Goal: Navigation & Orientation: Find specific page/section

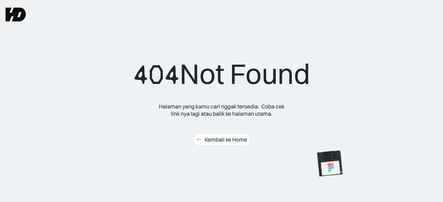
click at [216, 138] on div "Kembali ke Home" at bounding box center [226, 139] width 43 height 7
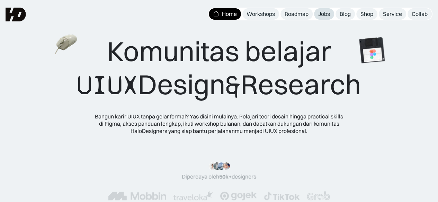
click at [325, 13] on div "Jobs" at bounding box center [324, 13] width 12 height 7
